Goal: Task Accomplishment & Management: Use online tool/utility

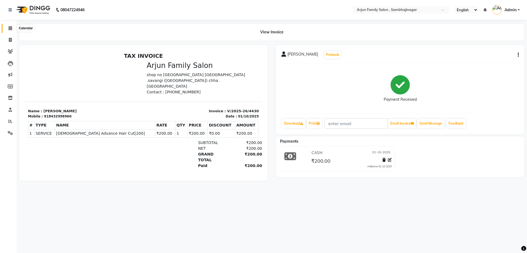
click at [9, 27] on icon at bounding box center [11, 28] width 4 height 4
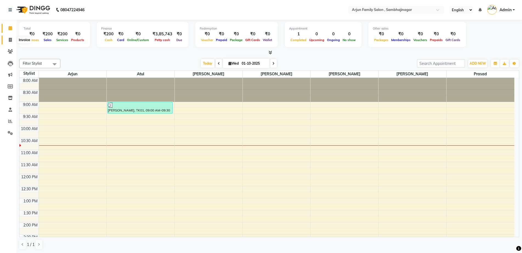
click at [11, 41] on icon at bounding box center [10, 40] width 3 height 4
select select "service"
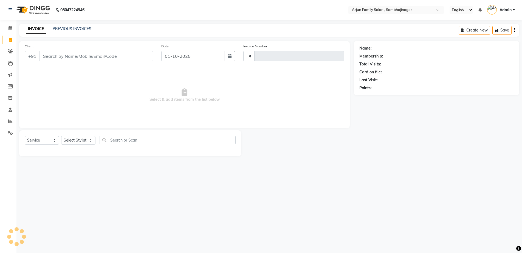
type input "4431"
select select "6947"
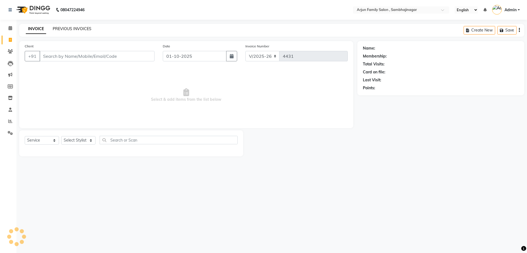
click at [78, 28] on link "PREVIOUS INVOICES" at bounding box center [72, 28] width 39 height 5
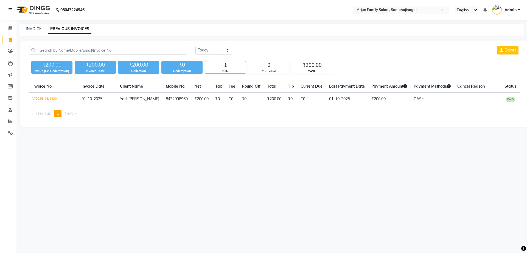
drag, startPoint x: 244, startPoint y: 168, endPoint x: 242, endPoint y: 165, distance: 3.7
drag, startPoint x: 242, startPoint y: 165, endPoint x: 234, endPoint y: 153, distance: 14.0
drag, startPoint x: 289, startPoint y: 192, endPoint x: 259, endPoint y: 171, distance: 37.2
drag, startPoint x: 232, startPoint y: 160, endPoint x: 235, endPoint y: 153, distance: 8.1
